Goal: Task Accomplishment & Management: Manage account settings

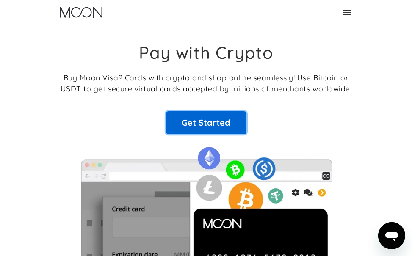
click at [206, 117] on link "Get Started" at bounding box center [206, 122] width 80 height 23
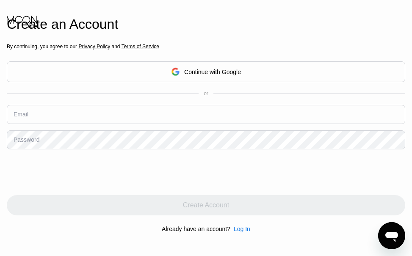
click at [173, 68] on icon at bounding box center [176, 72] width 8 height 8
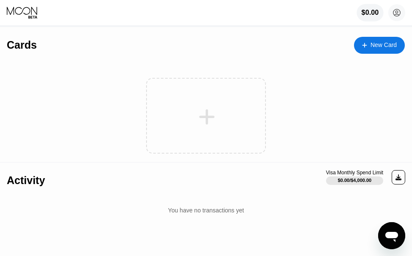
click at [369, 11] on div "$0.00" at bounding box center [370, 13] width 17 height 8
